Goal: Check status

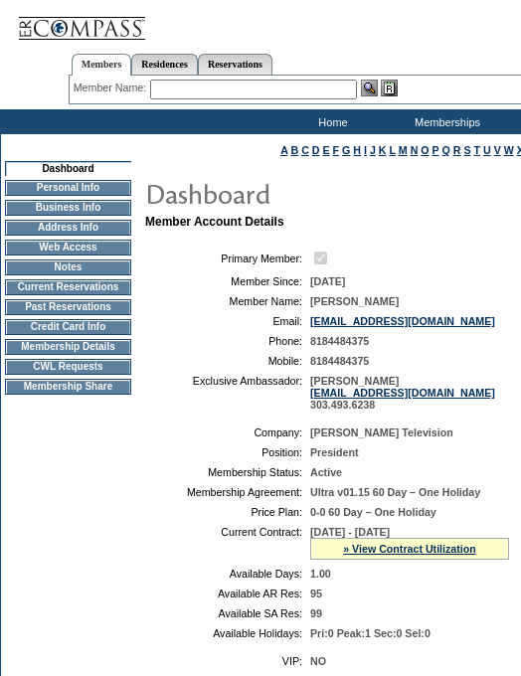
click at [68, 295] on td "Current Reservations" at bounding box center [68, 287] width 126 height 16
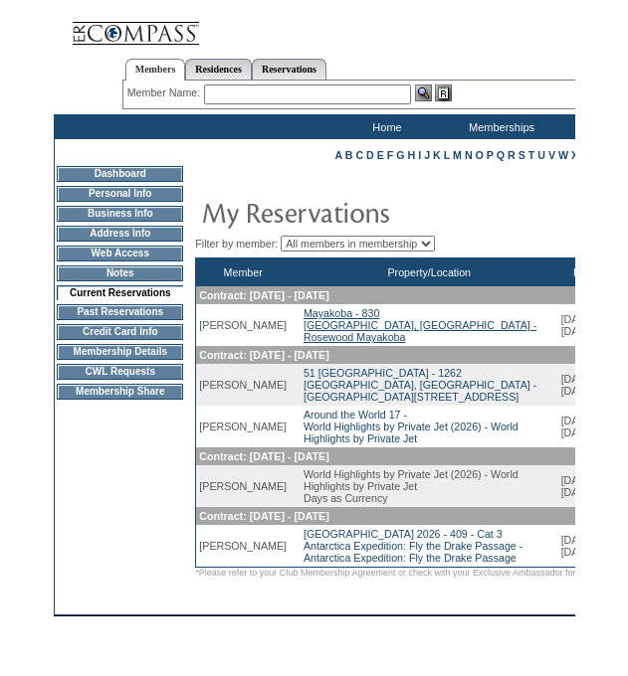
scroll to position [83, 0]
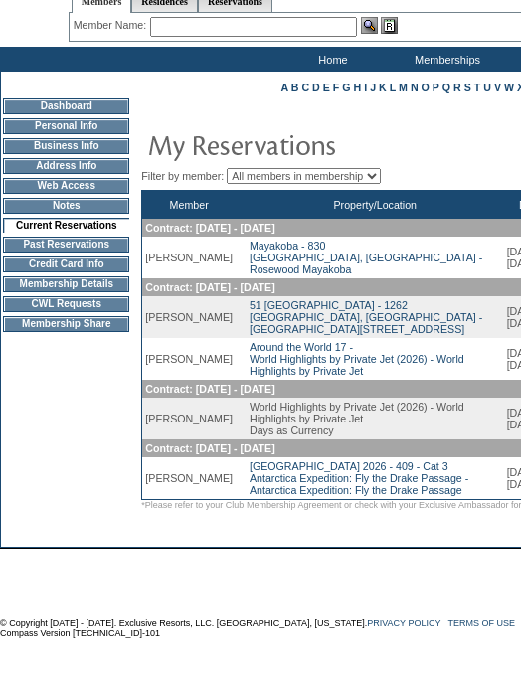
click at [253, 398] on td "World Highlights by Private Jet (2026) - World Highlights by Private Jet Days a…" at bounding box center [376, 419] width 258 height 42
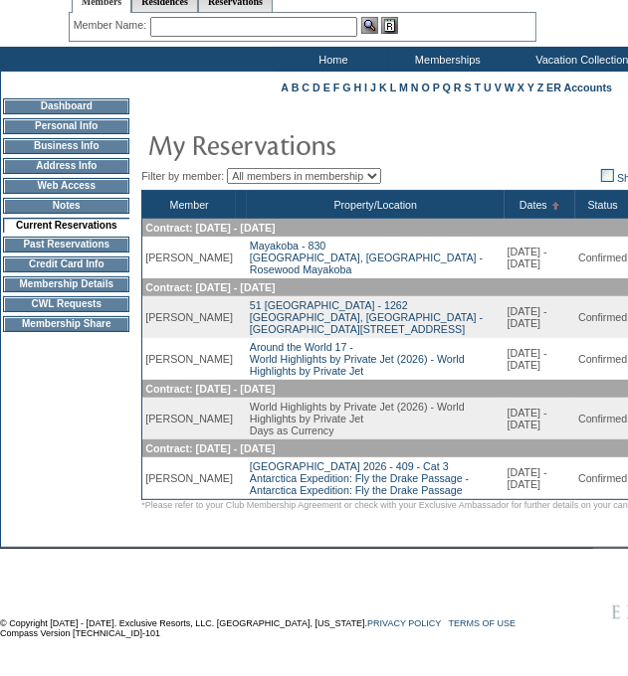
click at [520, 398] on td "[DATE] - [DATE]" at bounding box center [540, 419] width 72 height 42
click at [520, 338] on td "Confirmed" at bounding box center [602, 359] width 55 height 42
click at [264, 346] on link "Around the World 17 - World Highlights by Private Jet (2026) - World Highlights…" at bounding box center [357, 359] width 215 height 36
